Goal: Information Seeking & Learning: Learn about a topic

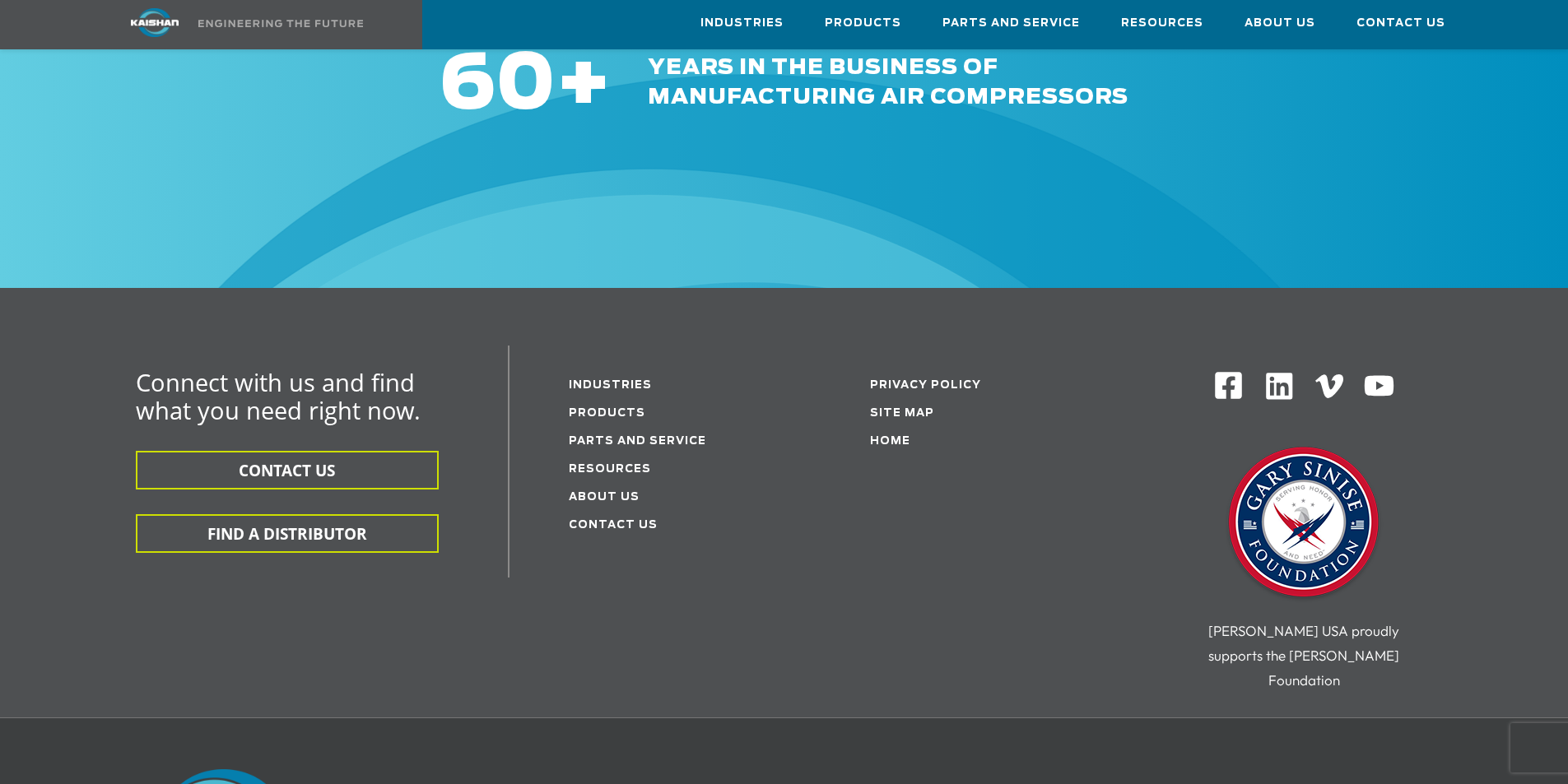
scroll to position [10023, 0]
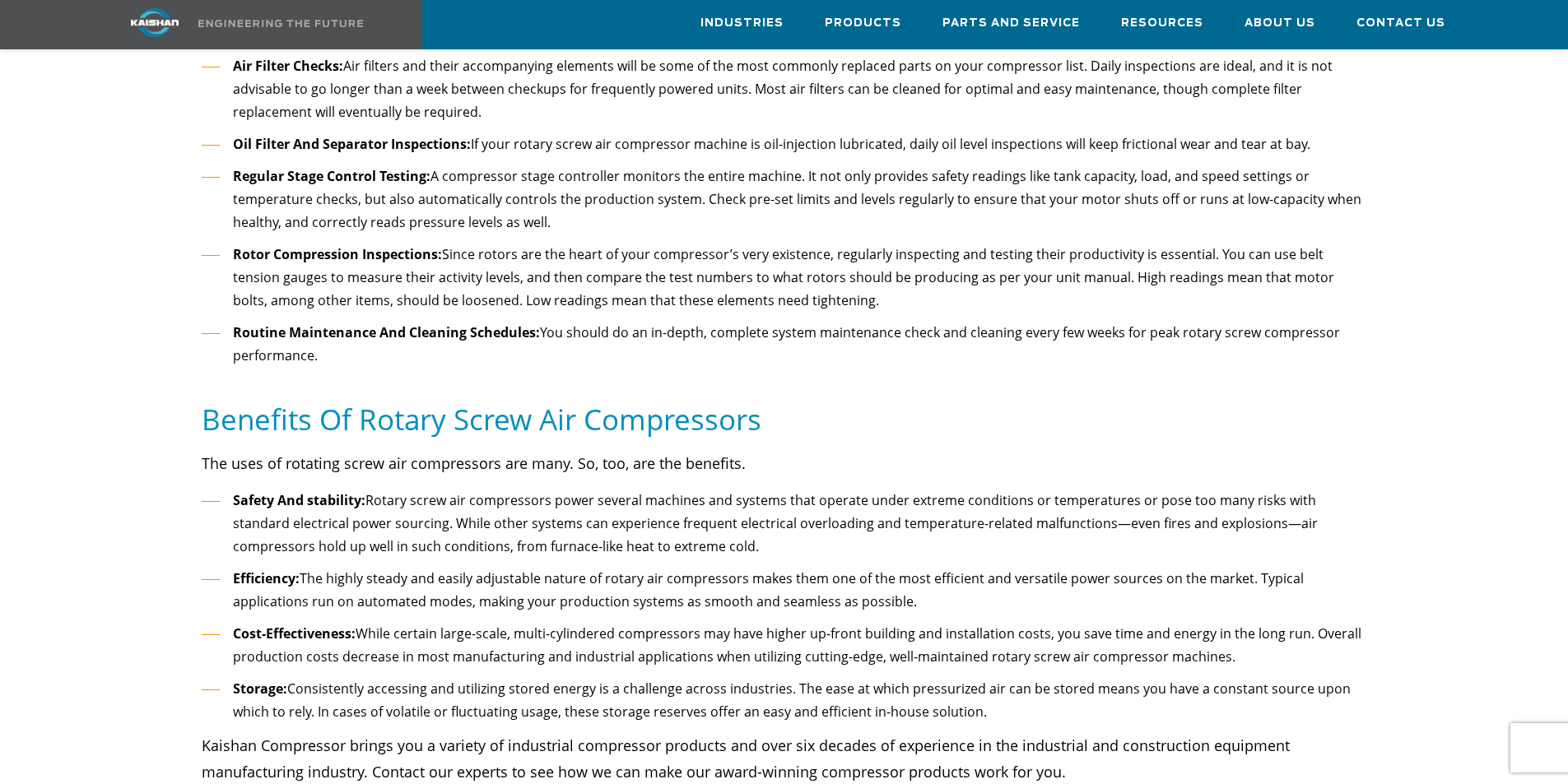
scroll to position [8380, 0]
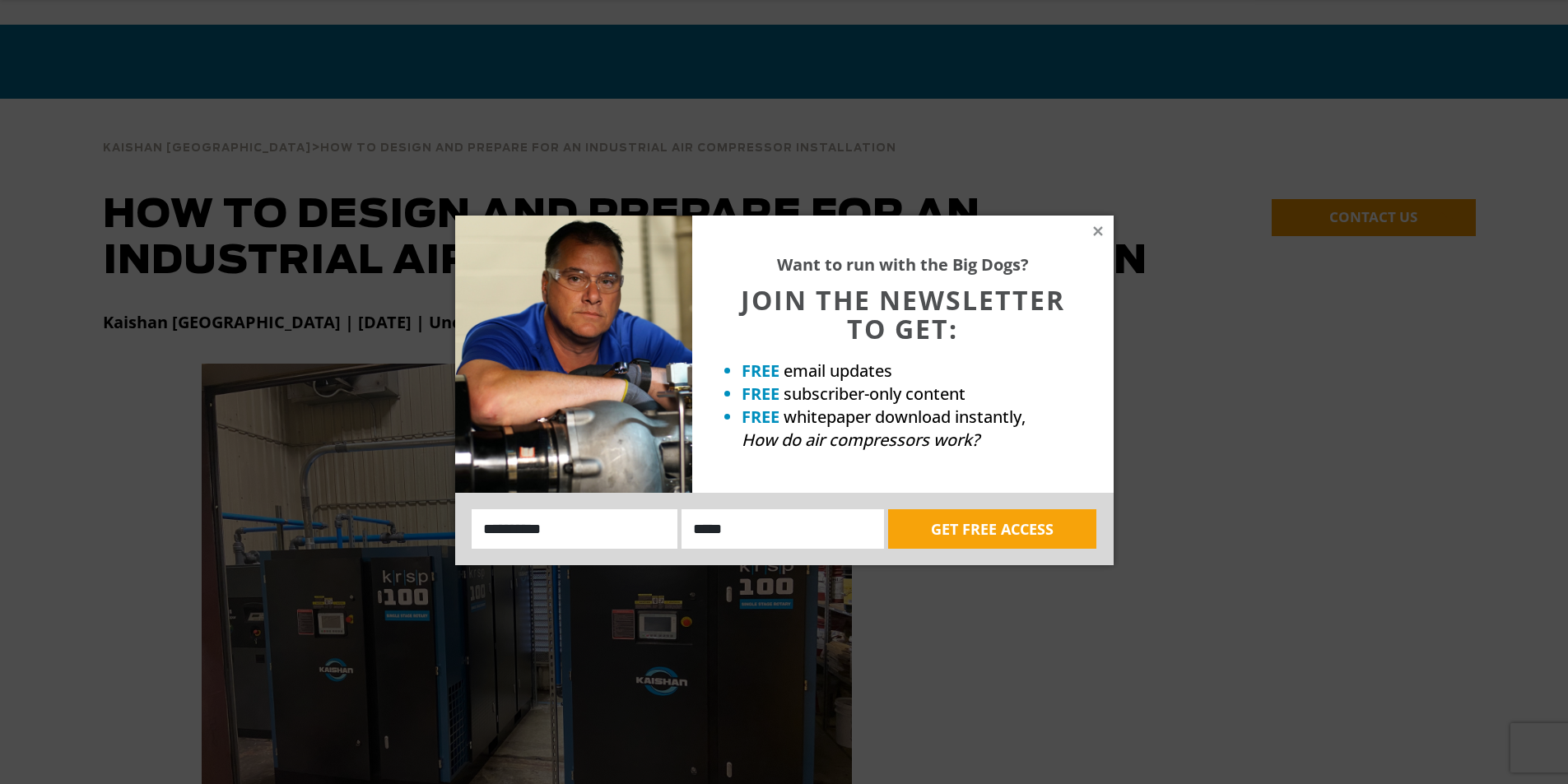
scroll to position [412, 0]
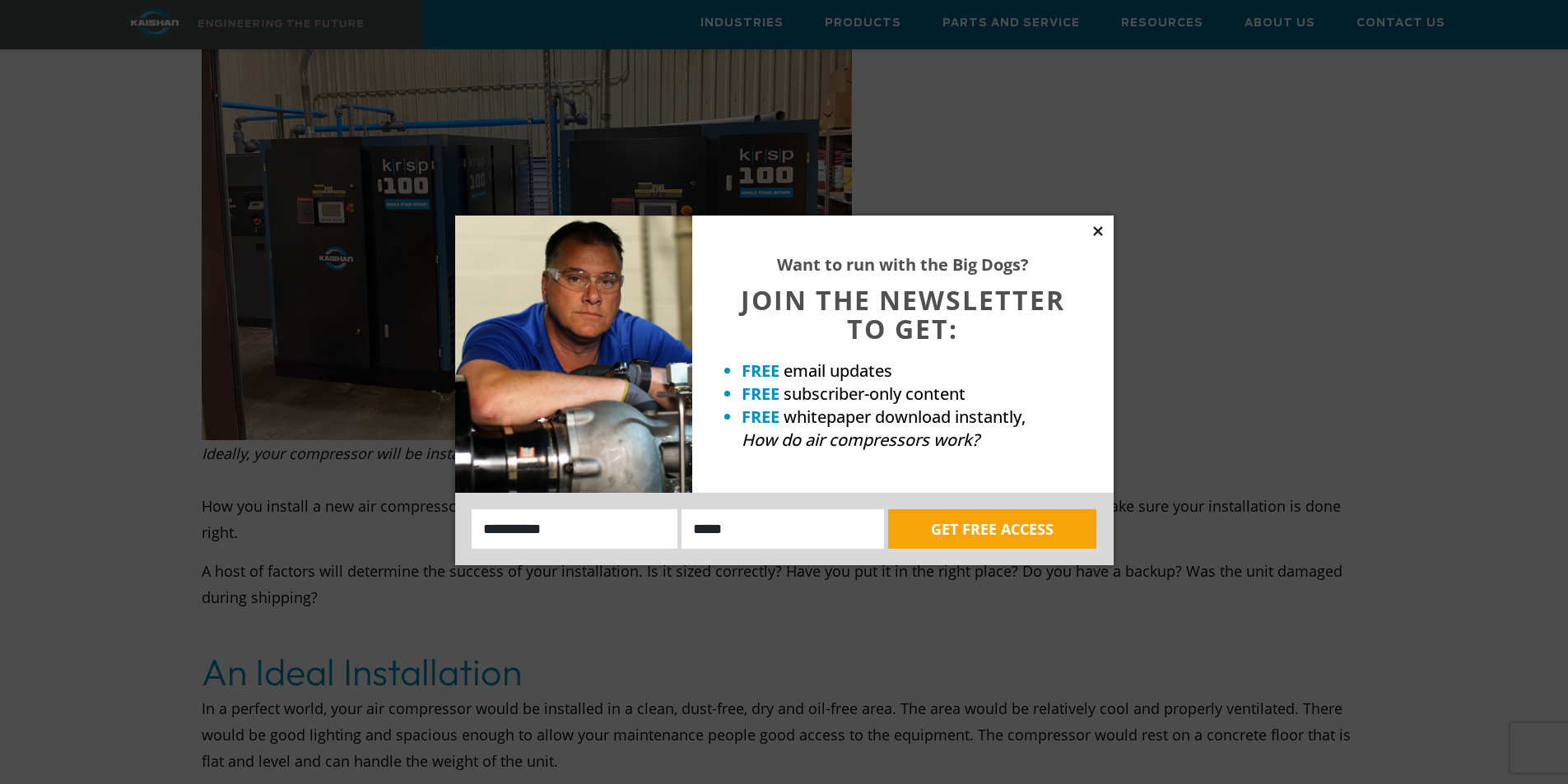
click at [1098, 232] on icon at bounding box center [1098, 231] width 9 height 9
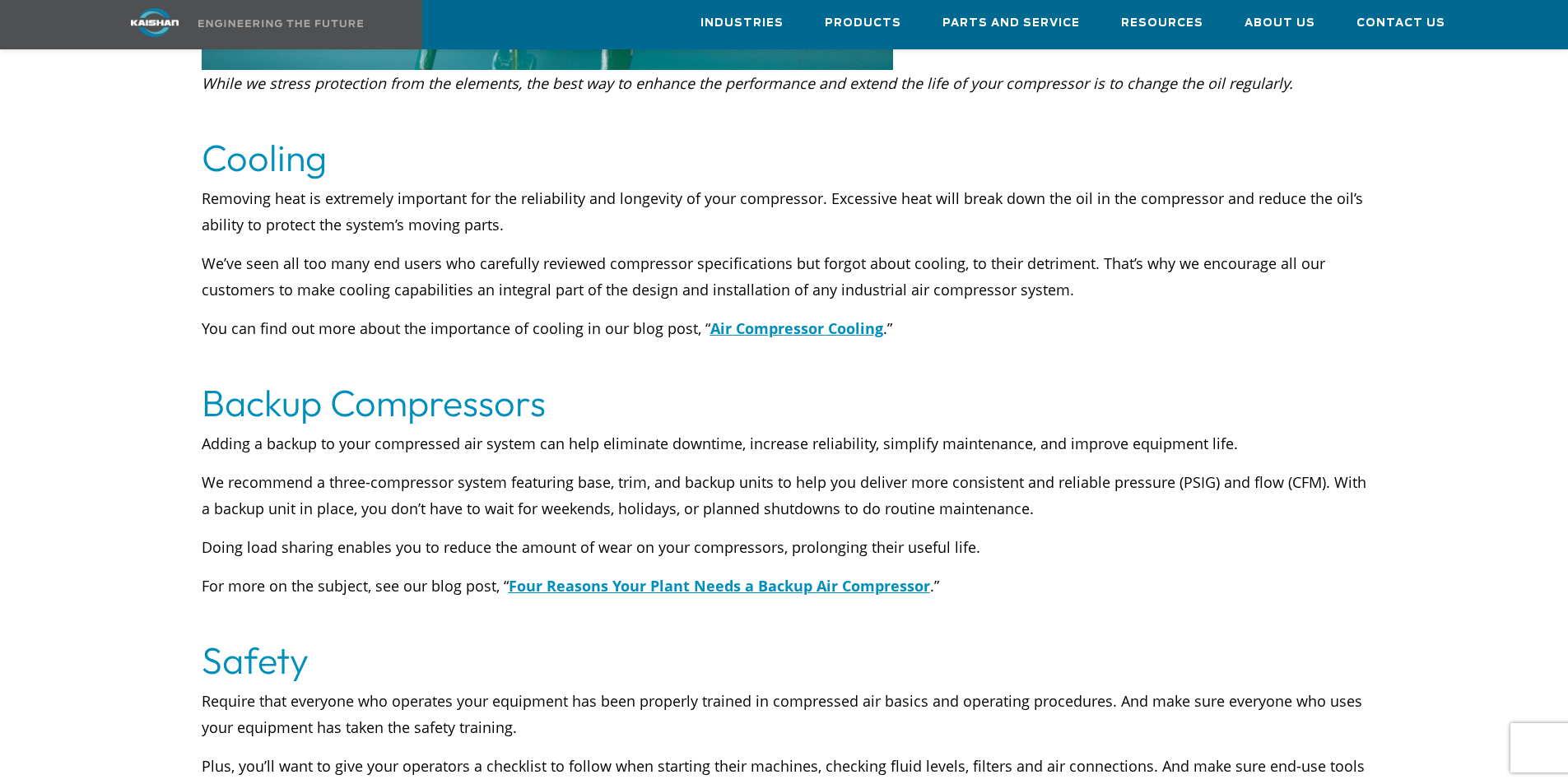
scroll to position [6583, 0]
